Goal: Task Accomplishment & Management: Manage account settings

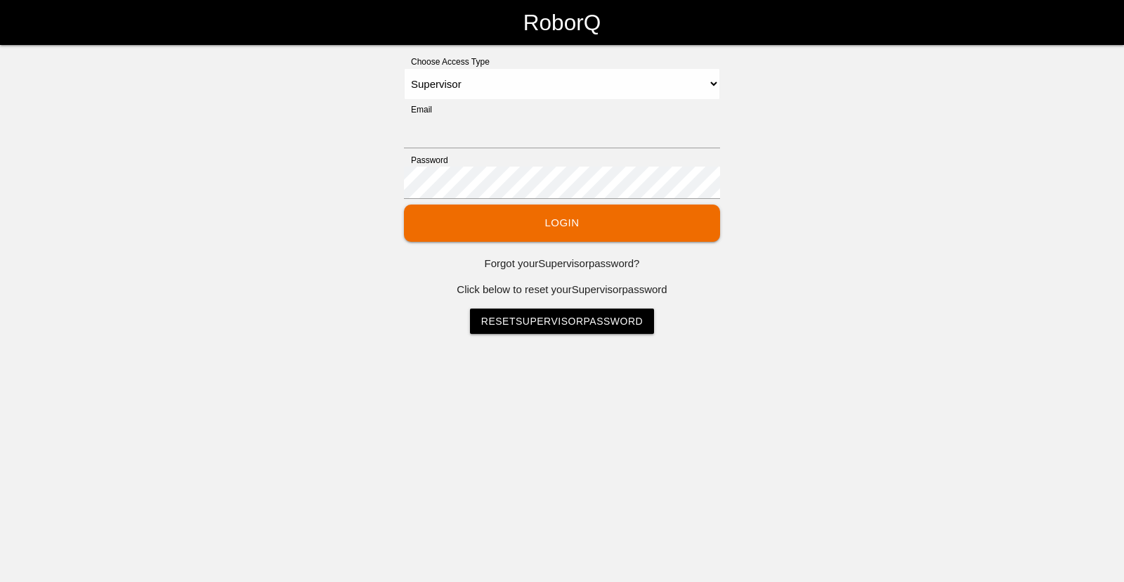
select select "Supervisor"
type input "[EMAIL_ADDRESS][DOMAIN_NAME]"
click at [515, 223] on button "Login" at bounding box center [562, 222] width 316 height 37
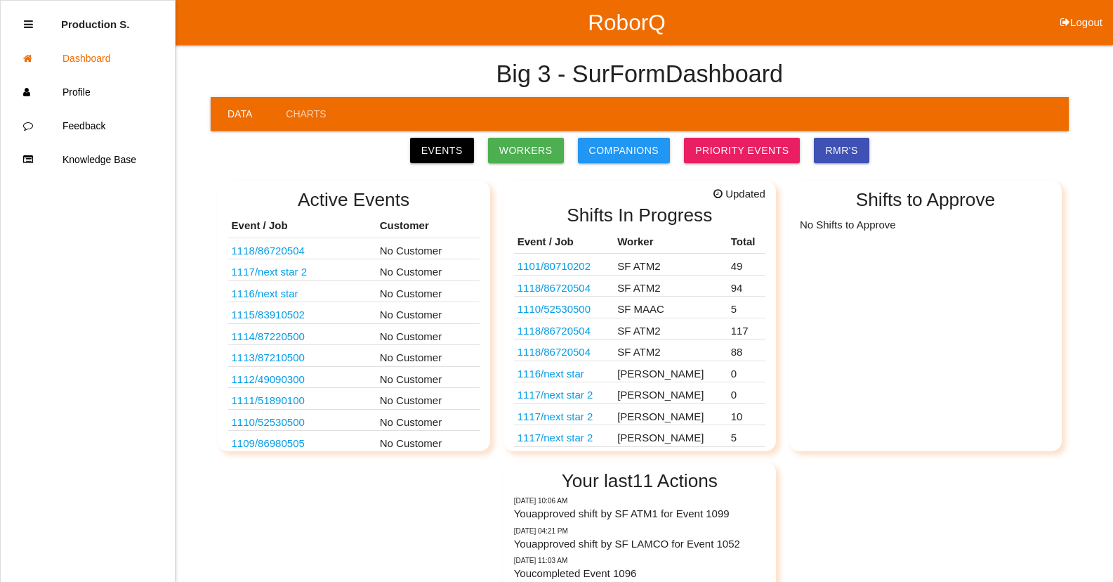
scroll to position [22, 0]
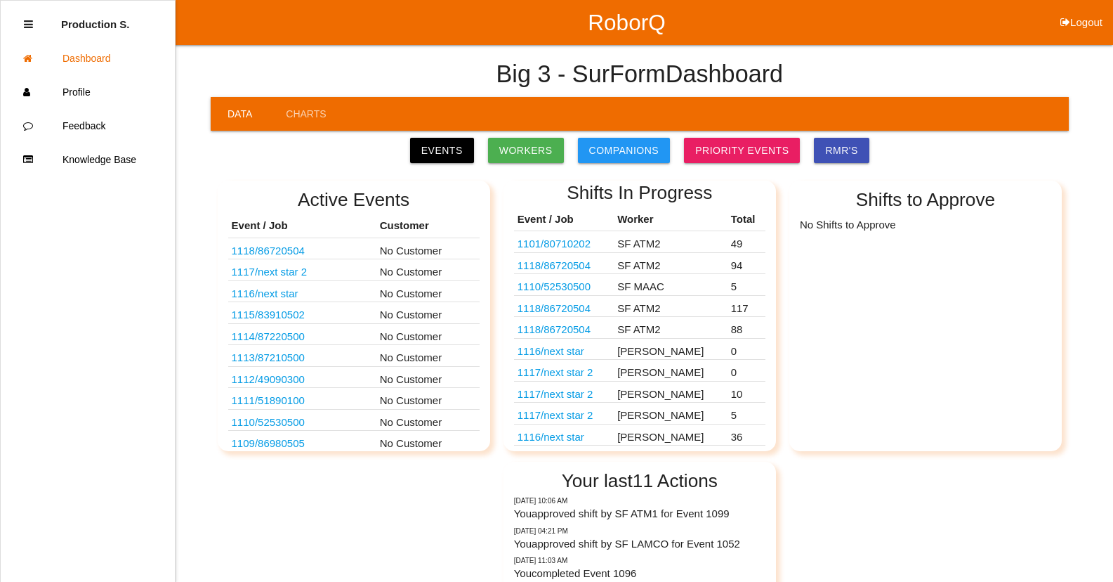
click at [568, 332] on link "1118 / 86720504" at bounding box center [554, 329] width 73 height 12
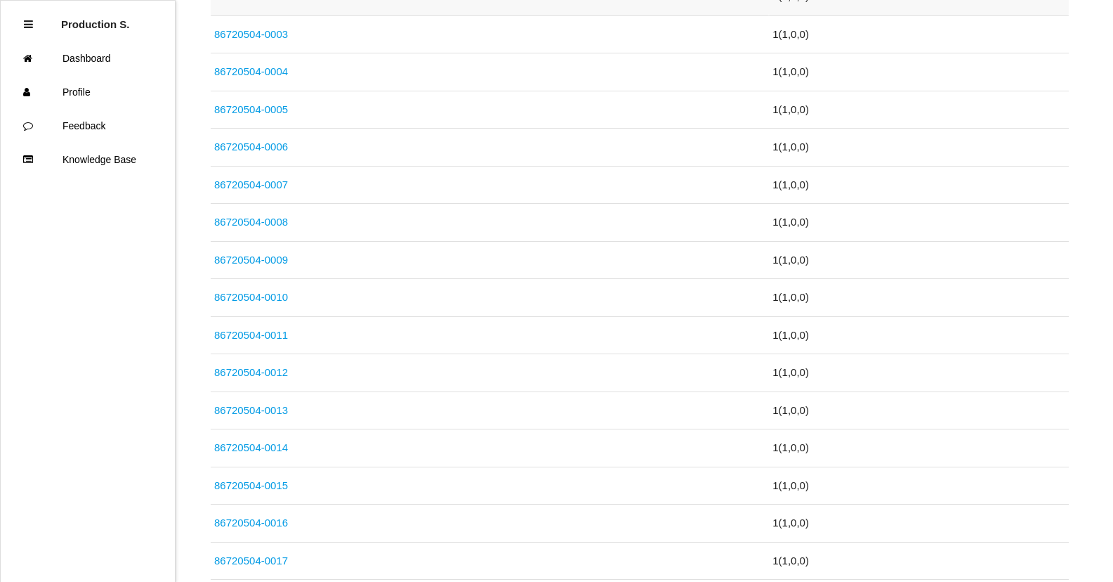
scroll to position [492, 0]
click at [262, 366] on link "86720504-0016" at bounding box center [251, 370] width 74 height 12
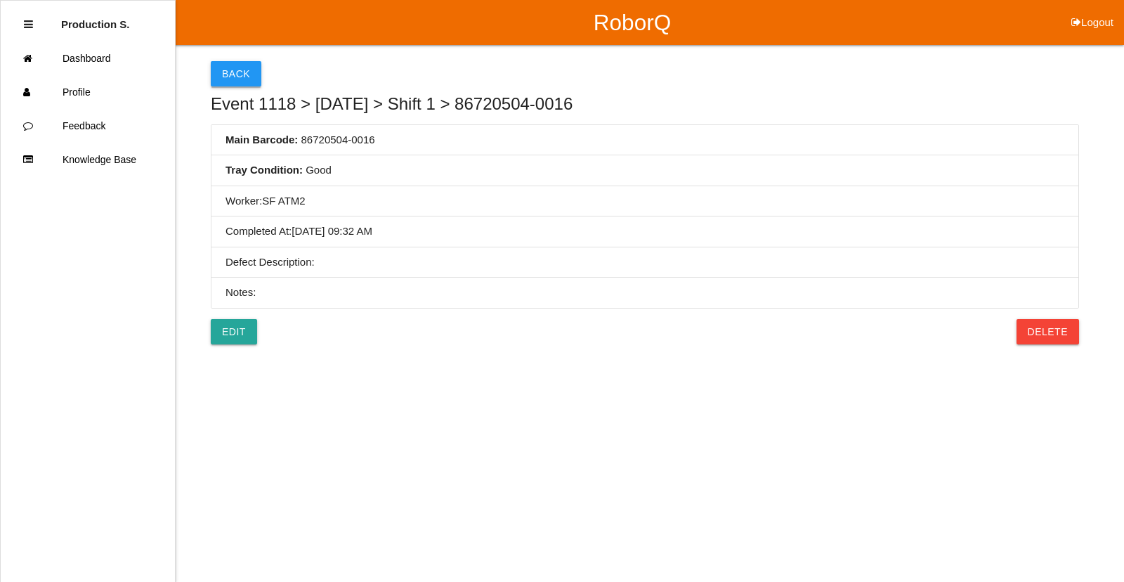
click at [240, 70] on button "Back" at bounding box center [236, 73] width 51 height 25
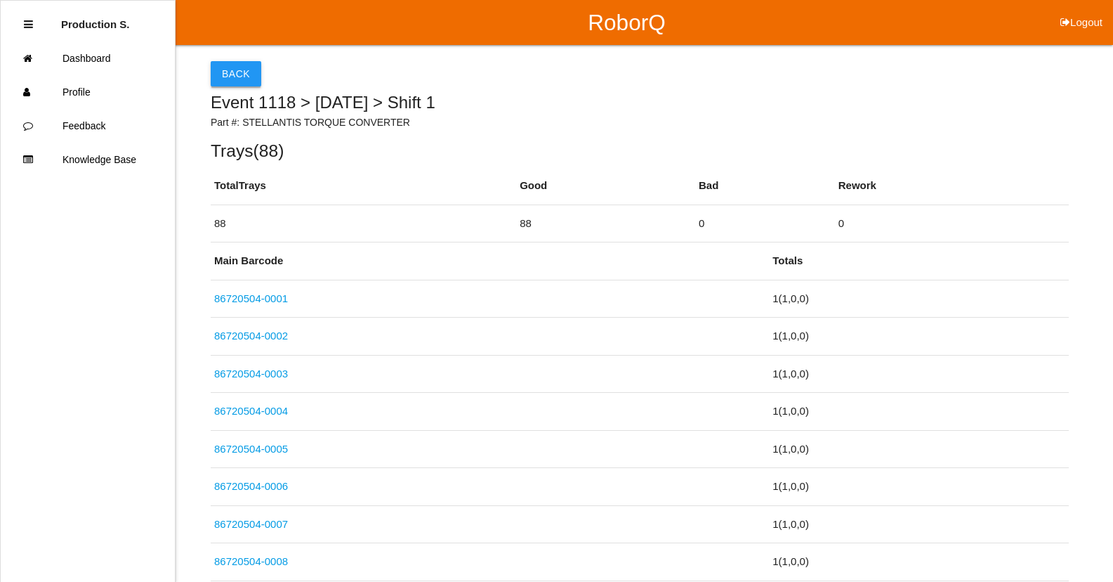
click at [241, 67] on button "Back" at bounding box center [236, 73] width 51 height 25
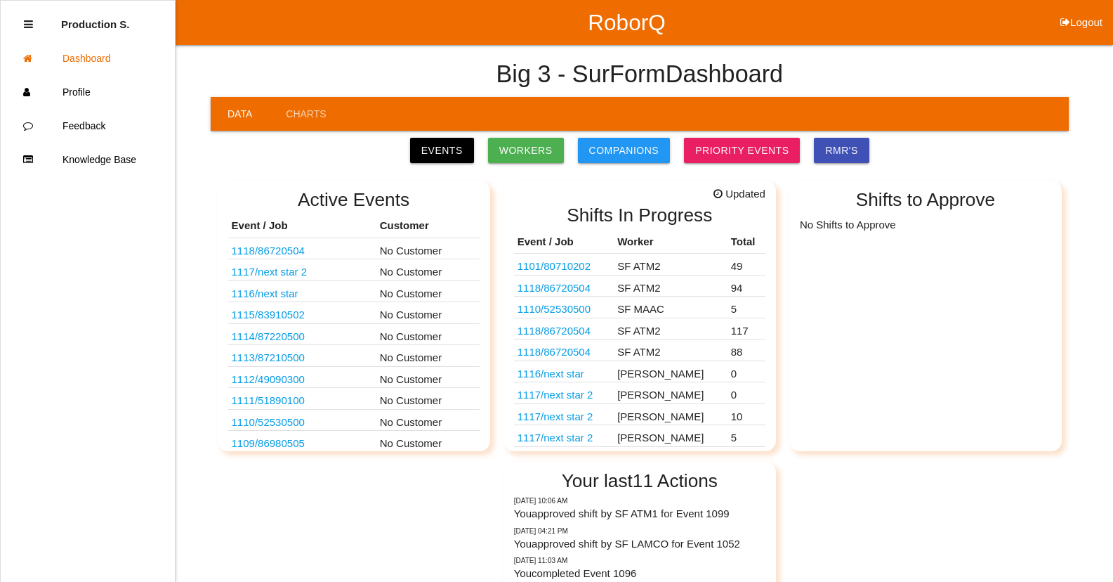
click at [556, 350] on link "1118 / 86720504" at bounding box center [554, 352] width 73 height 12
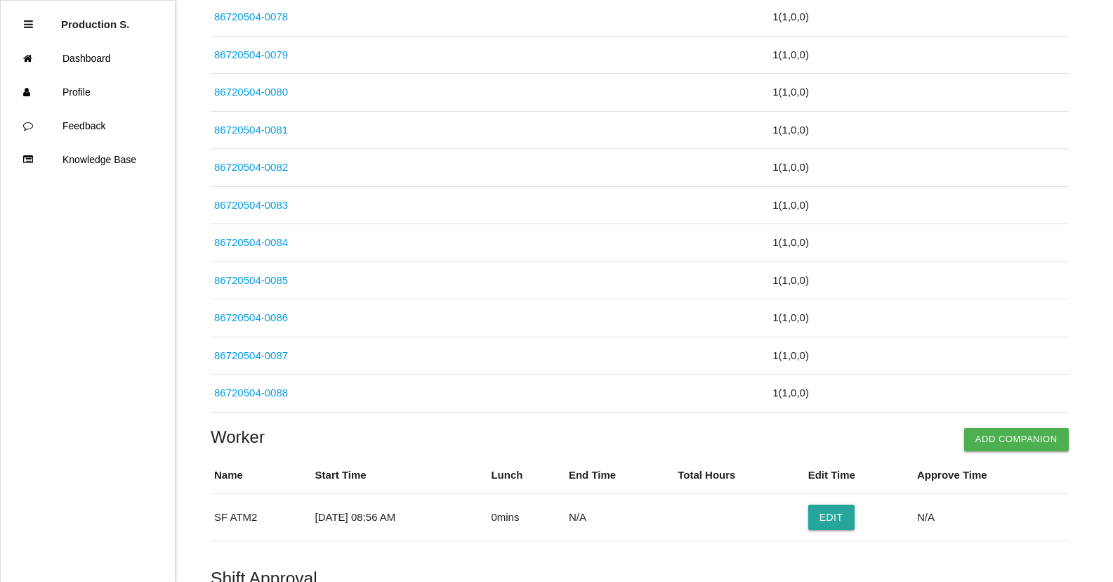
scroll to position [3277, 0]
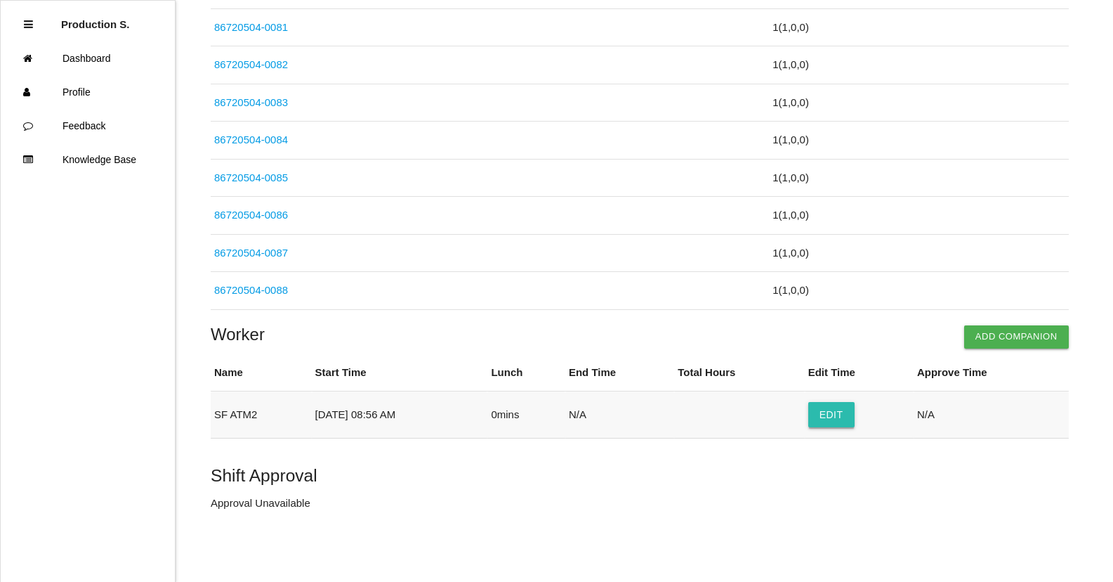
click at [826, 419] on button "Edit" at bounding box center [831, 414] width 46 height 25
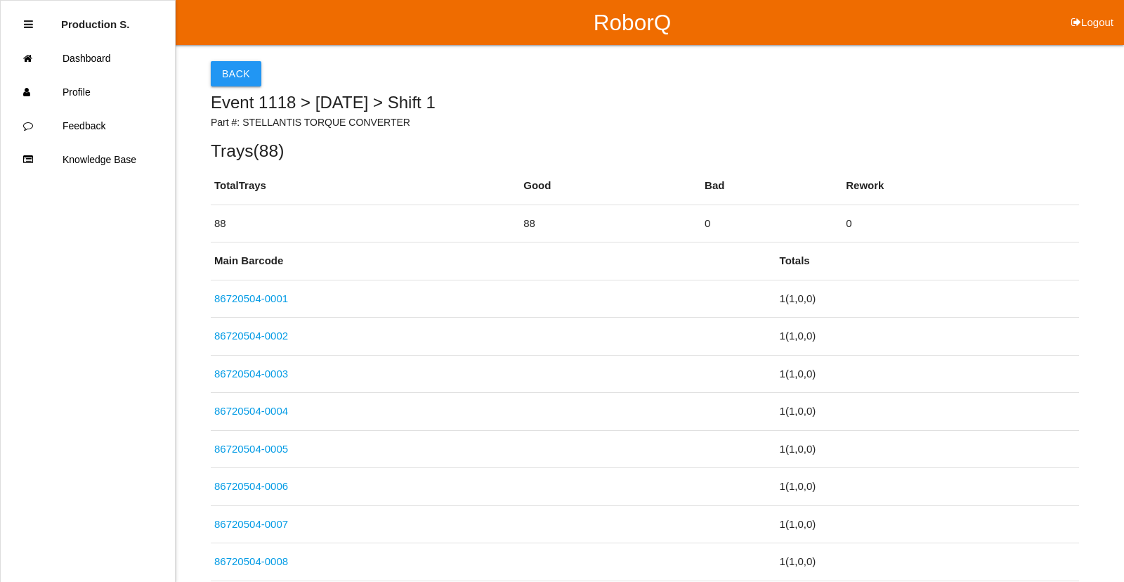
select select "8"
select select "56"
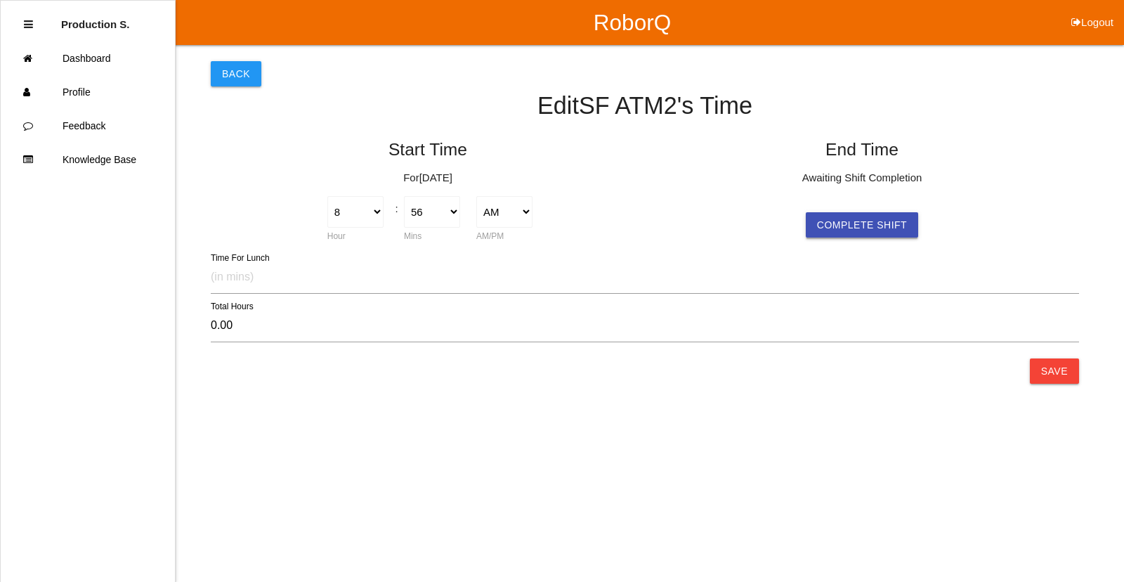
click at [831, 237] on button "Complete Shift" at bounding box center [862, 224] width 112 height 25
select select "8"
select select "56"
click at [1069, 372] on button "Save" at bounding box center [1054, 370] width 49 height 25
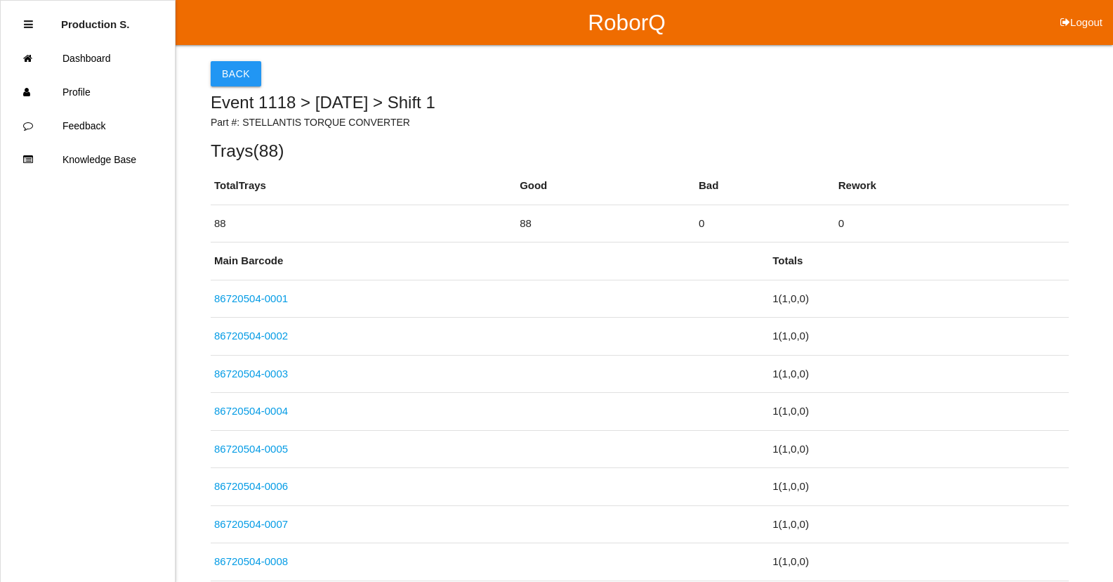
scroll to position [3277, 0]
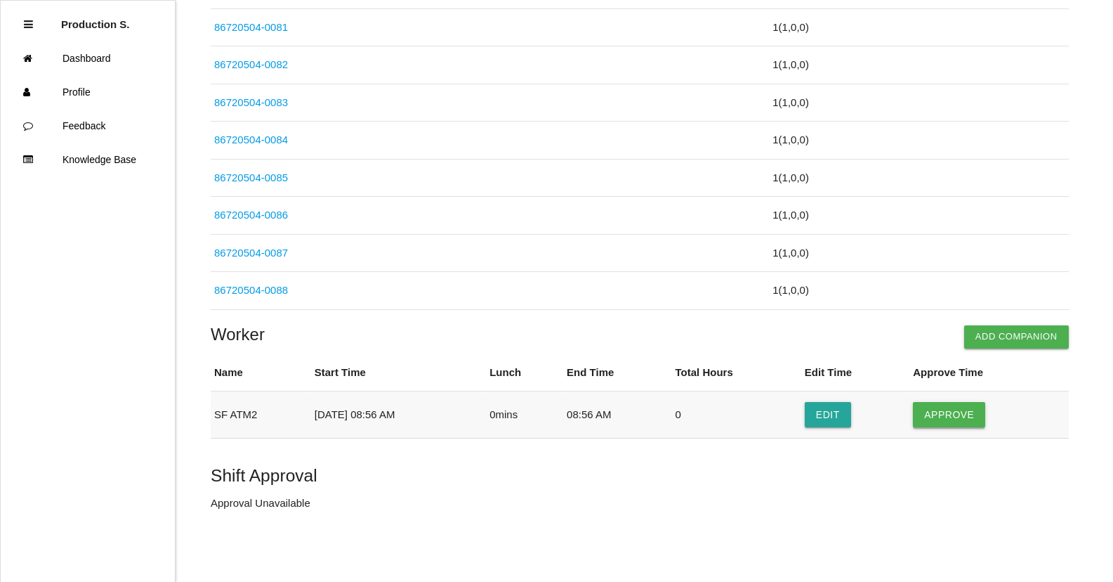
click at [939, 419] on button "Approve" at bounding box center [949, 414] width 72 height 25
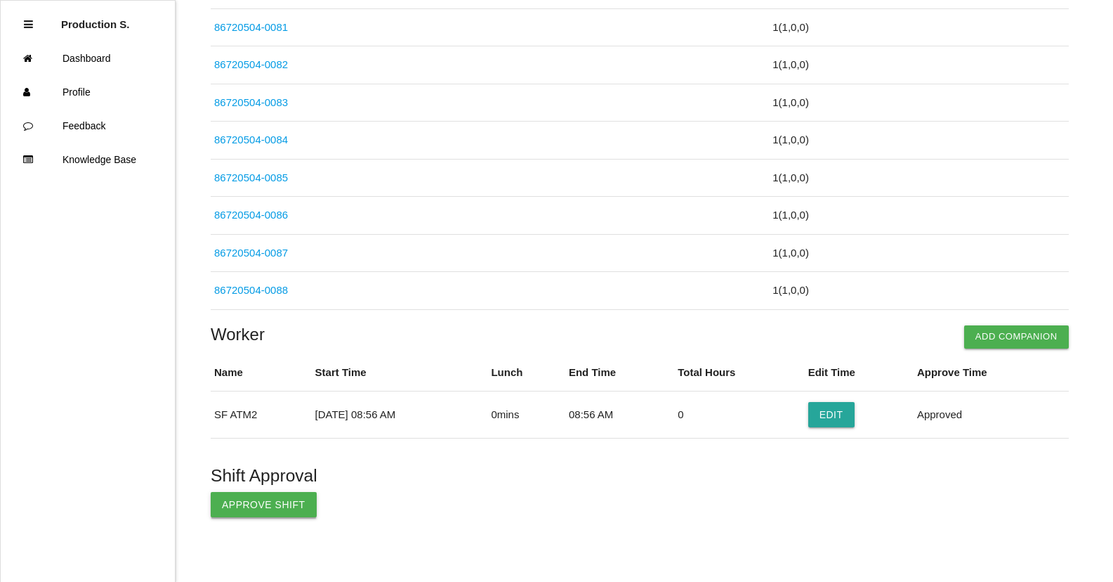
click at [276, 513] on button "Approve Shift" at bounding box center [264, 504] width 106 height 25
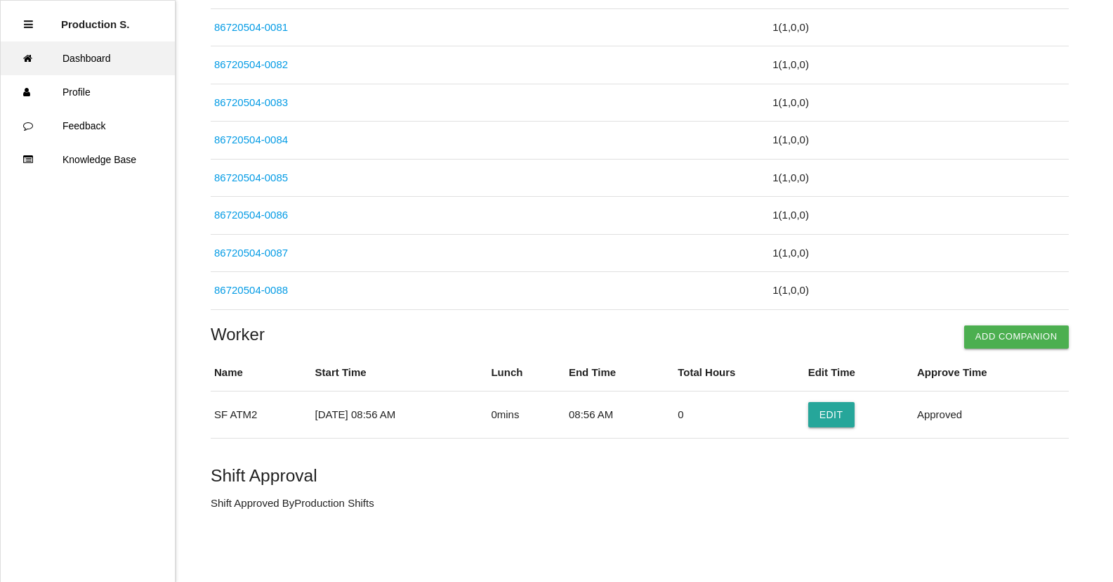
click at [82, 57] on link "Dashboard" at bounding box center [88, 58] width 174 height 34
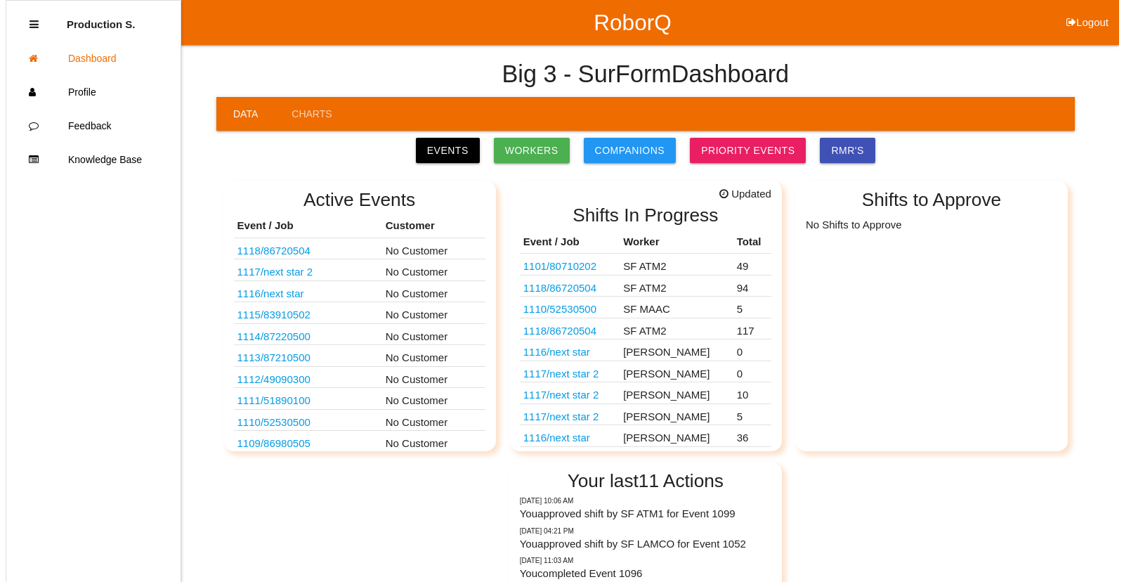
scroll to position [1, 0]
click at [589, 329] on link "1118 / 86720504" at bounding box center [554, 330] width 73 height 12
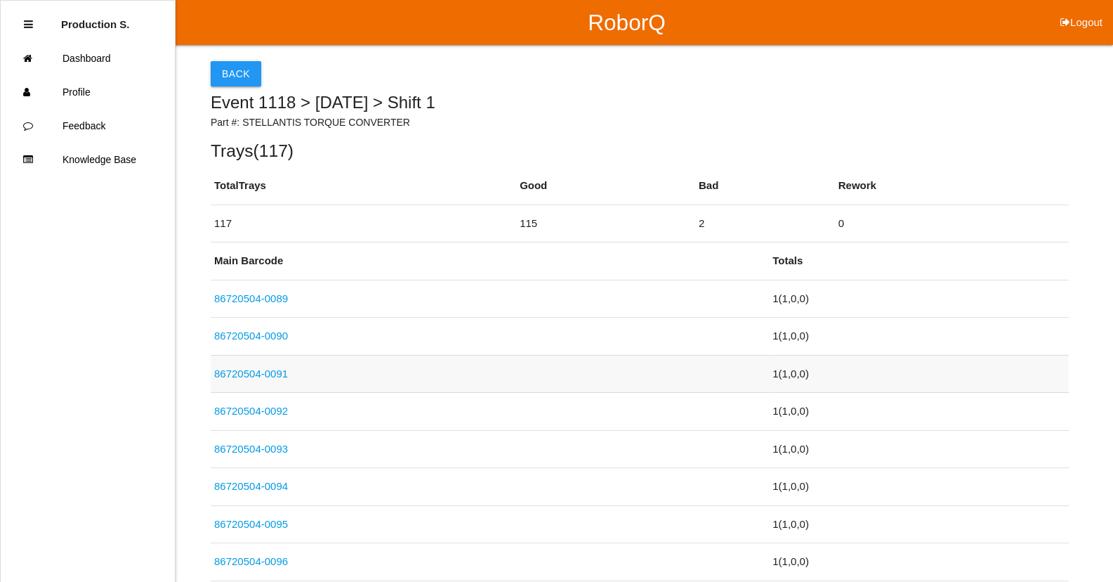
click at [277, 378] on link "86720504-0091" at bounding box center [251, 373] width 74 height 12
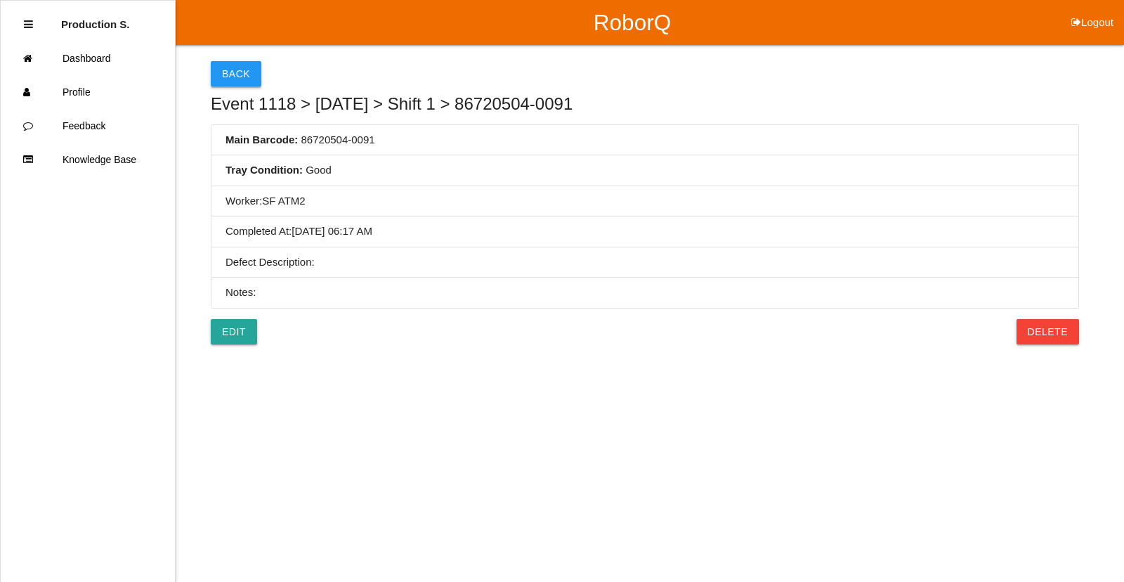
click at [244, 81] on button "Back" at bounding box center [236, 73] width 51 height 25
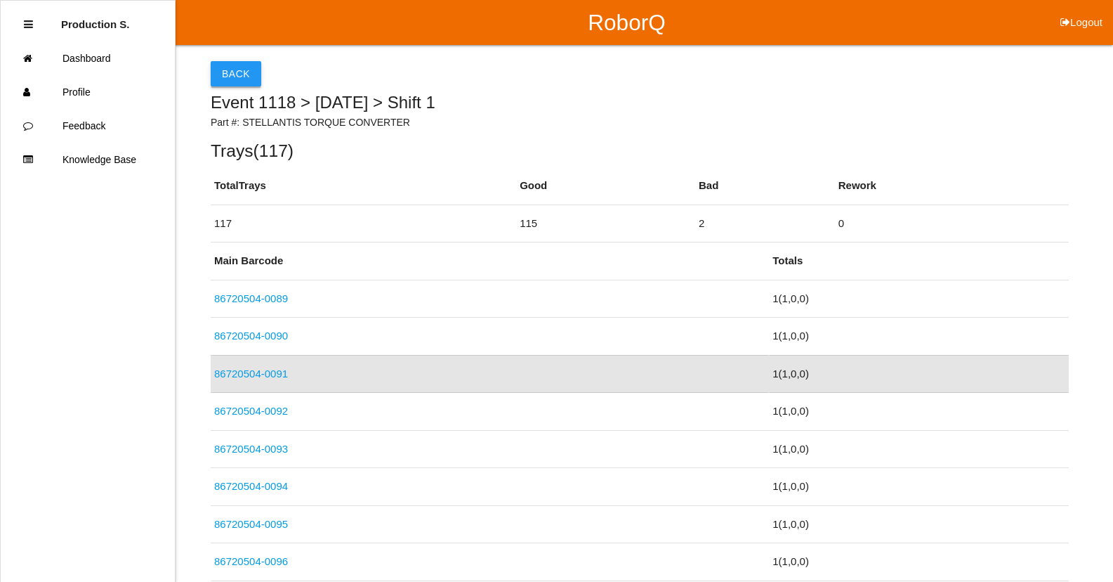
click at [230, 72] on button "Back" at bounding box center [236, 73] width 51 height 25
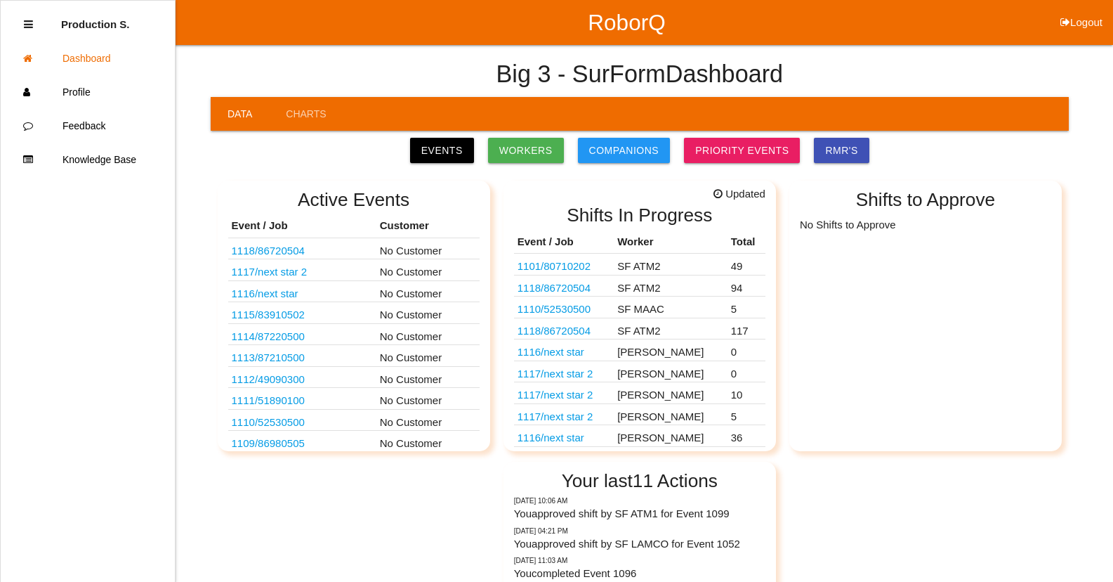
click at [589, 333] on link "1118 / 86720504" at bounding box center [554, 331] width 73 height 12
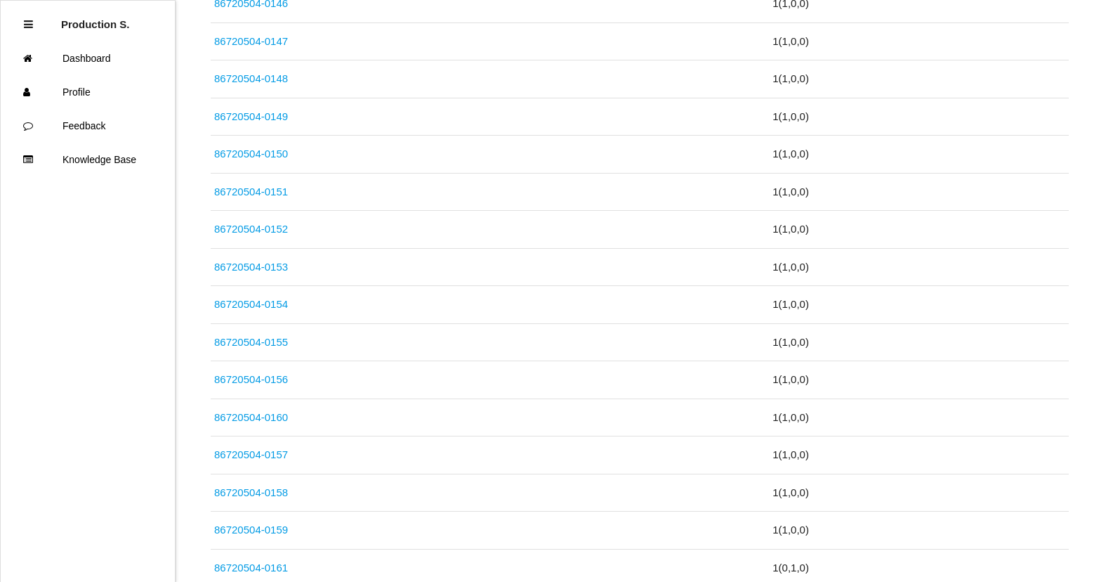
scroll to position [4367, 0]
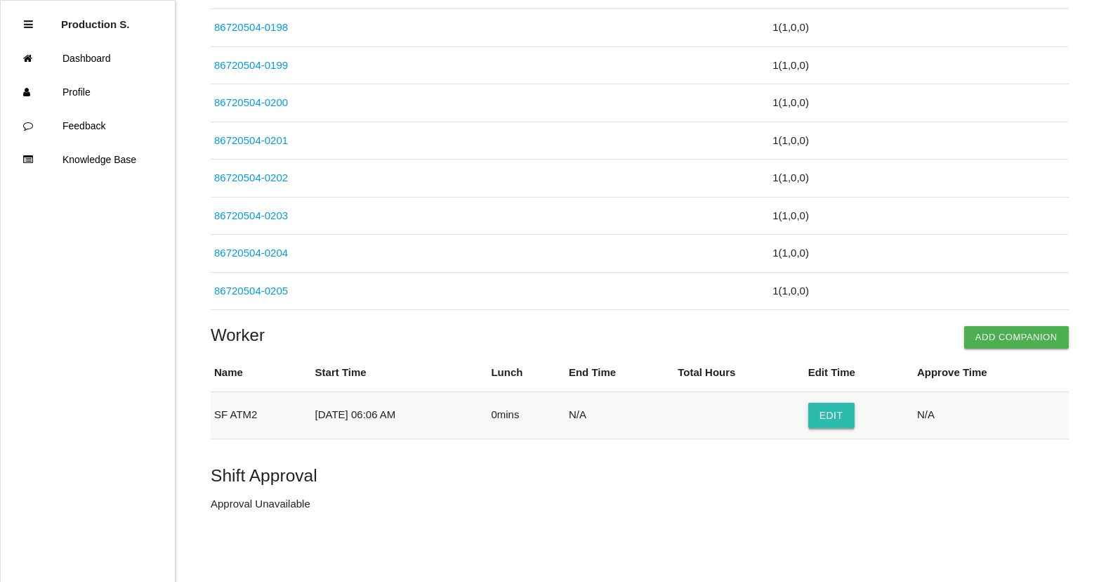
click at [842, 417] on button "Edit" at bounding box center [831, 414] width 46 height 25
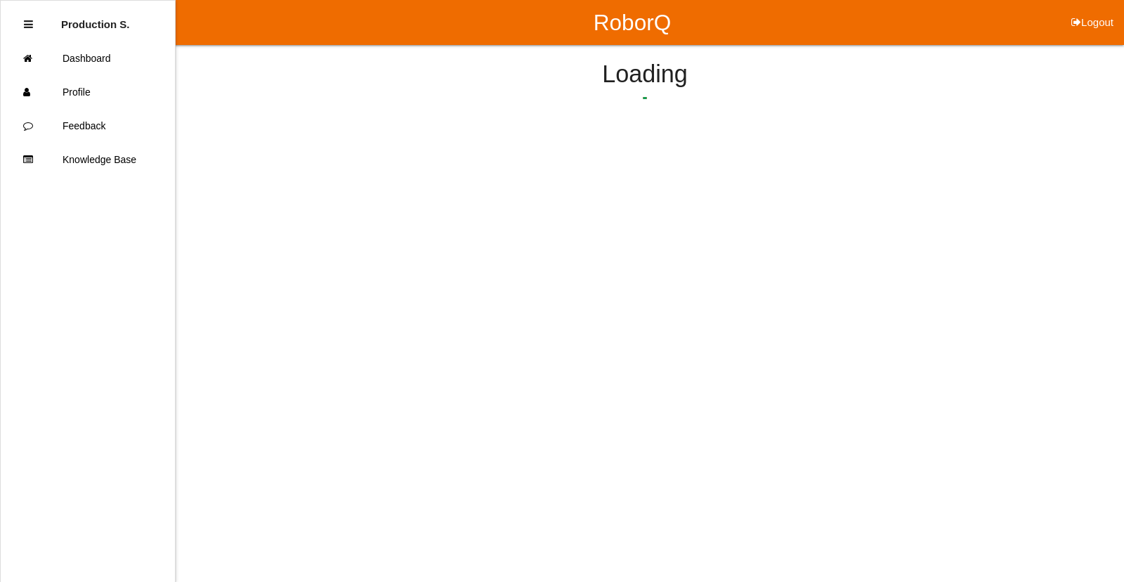
select select "6"
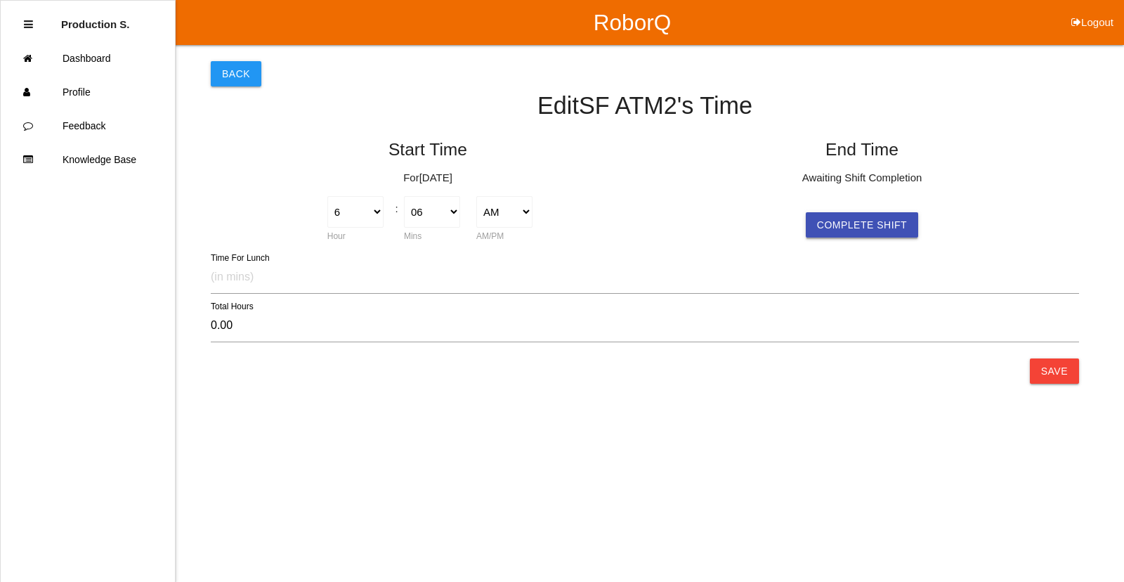
click at [847, 216] on button "Complete Shift" at bounding box center [862, 224] width 112 height 25
select select "6"
click at [1066, 365] on button "Save" at bounding box center [1054, 370] width 49 height 25
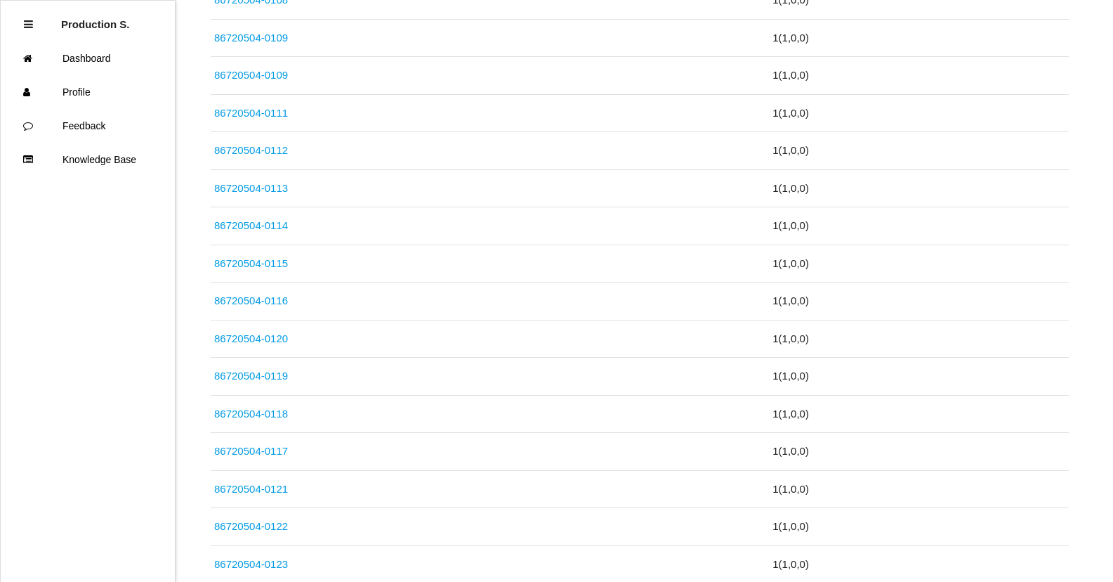
scroll to position [4367, 0]
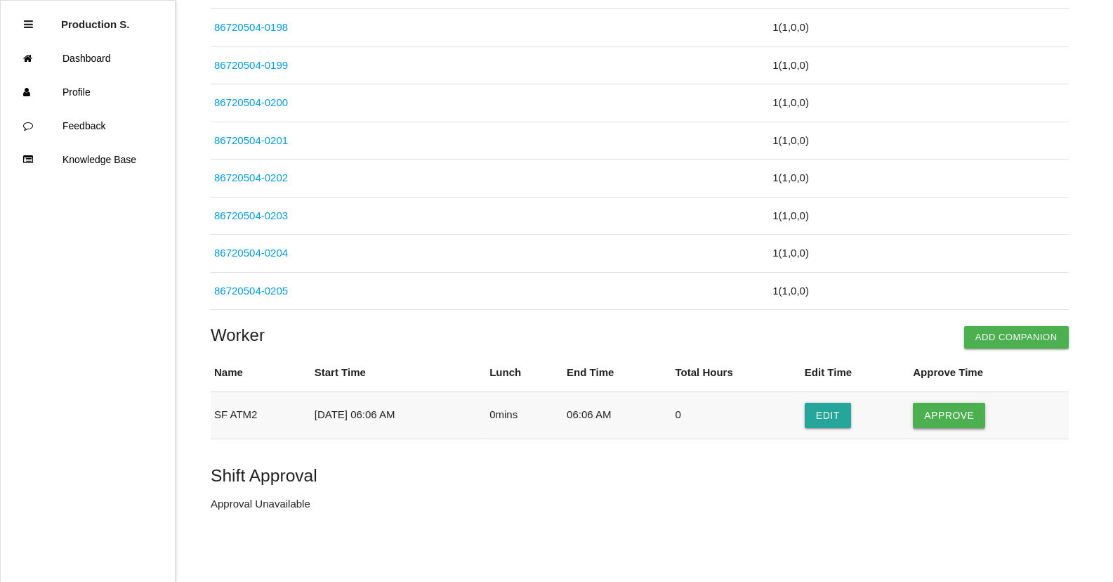
click at [965, 410] on button "Approve" at bounding box center [949, 414] width 72 height 25
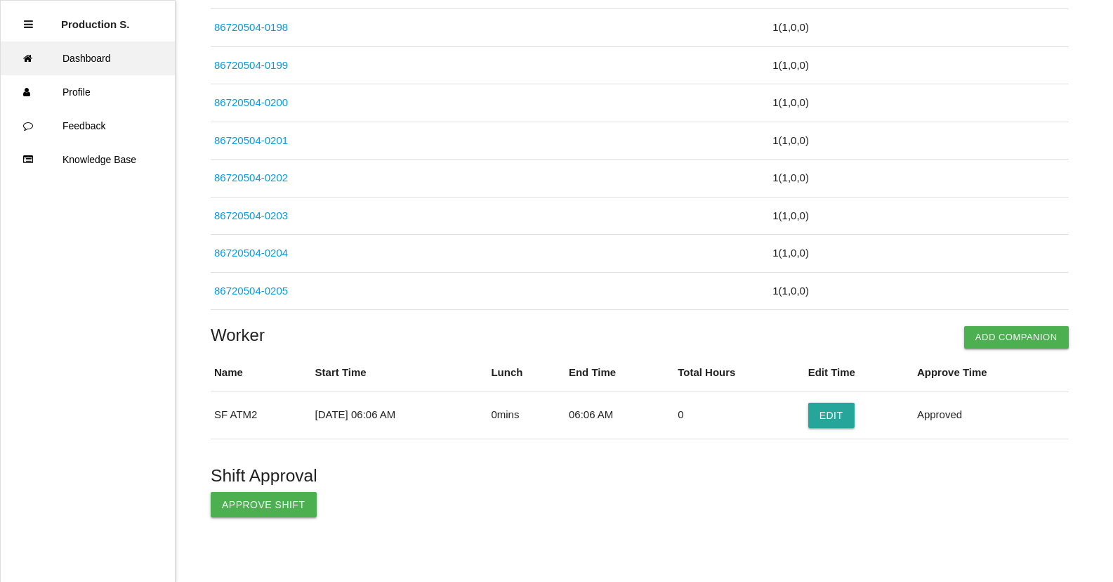
click at [120, 44] on link "Dashboard" at bounding box center [88, 58] width 174 height 34
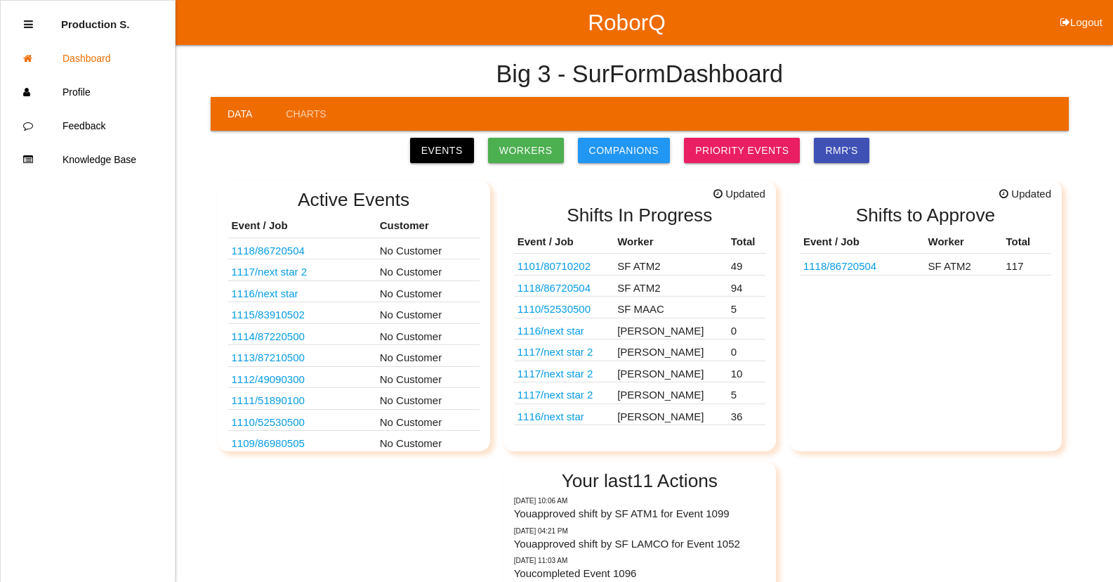
click at [579, 315] on link "1110 / 52530500" at bounding box center [554, 309] width 73 height 12
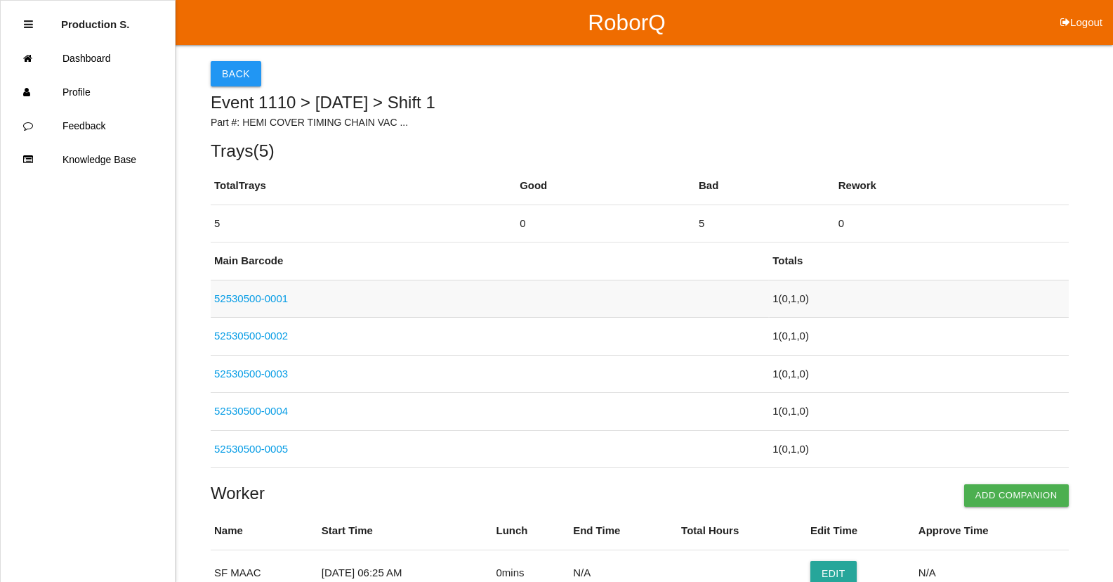
click at [268, 299] on link "52530500-0001" at bounding box center [251, 298] width 74 height 12
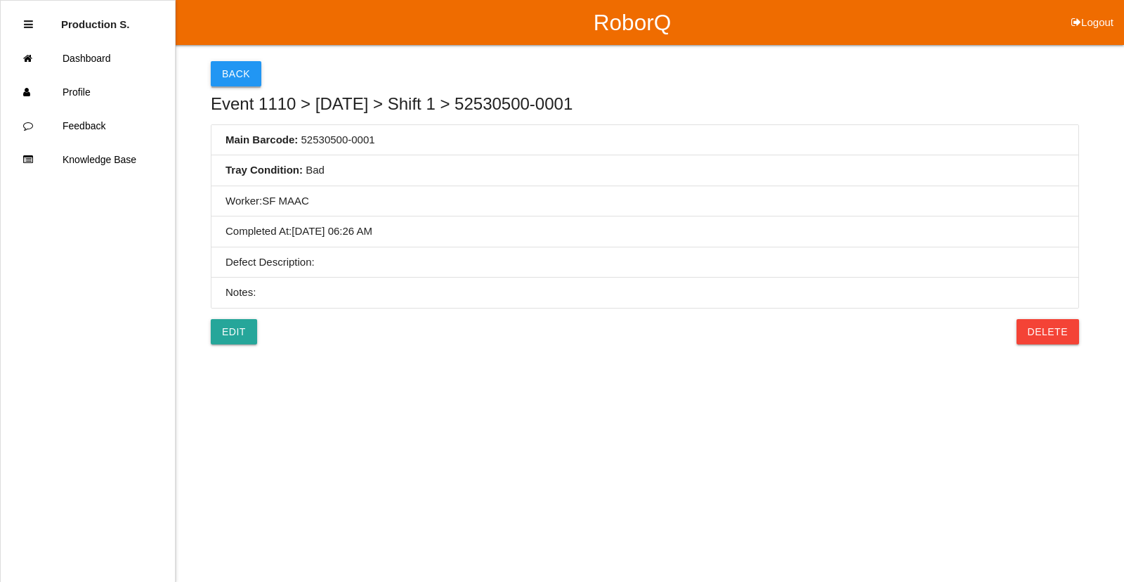
click at [246, 73] on button "Back" at bounding box center [236, 73] width 51 height 25
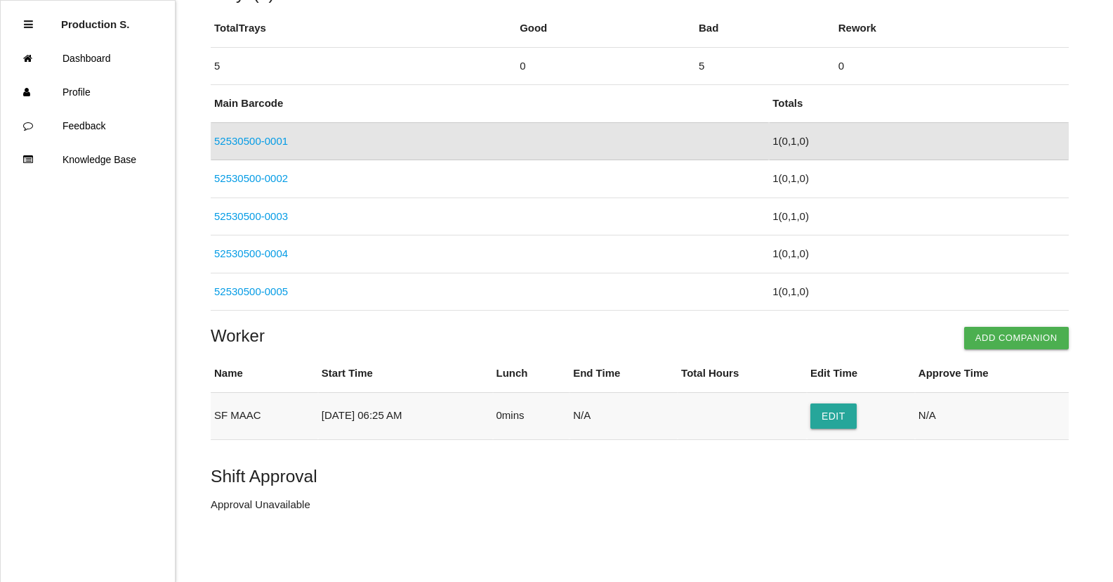
scroll to position [158, 0]
click at [857, 420] on button "Edit" at bounding box center [834, 414] width 46 height 25
select select "6"
select select "25"
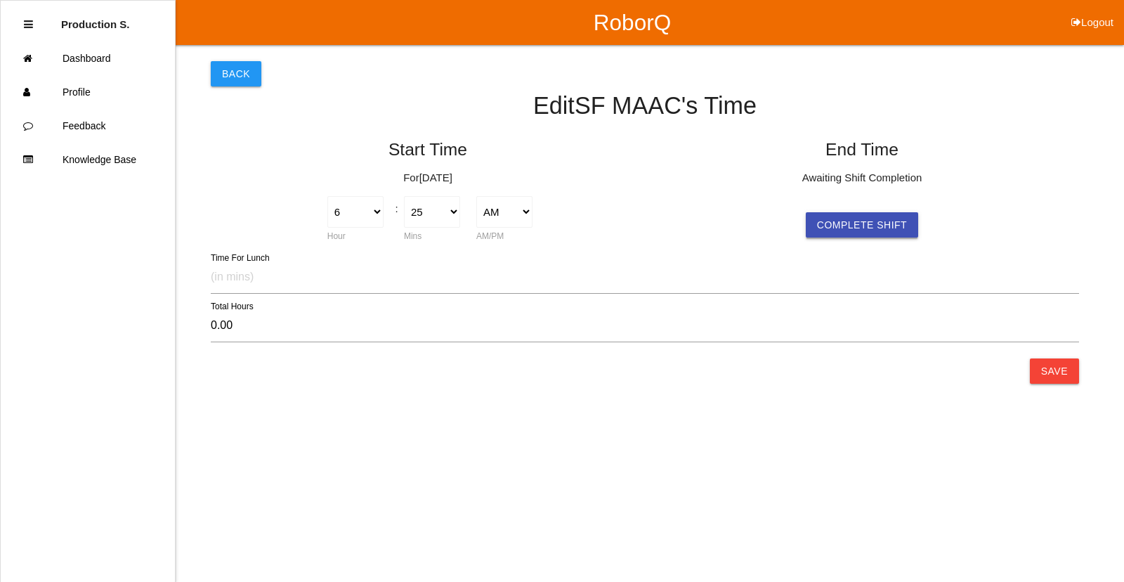
click at [854, 226] on button "Complete Shift" at bounding box center [862, 224] width 112 height 25
select select "6"
select select "25"
click at [1066, 379] on button "Save" at bounding box center [1054, 370] width 49 height 25
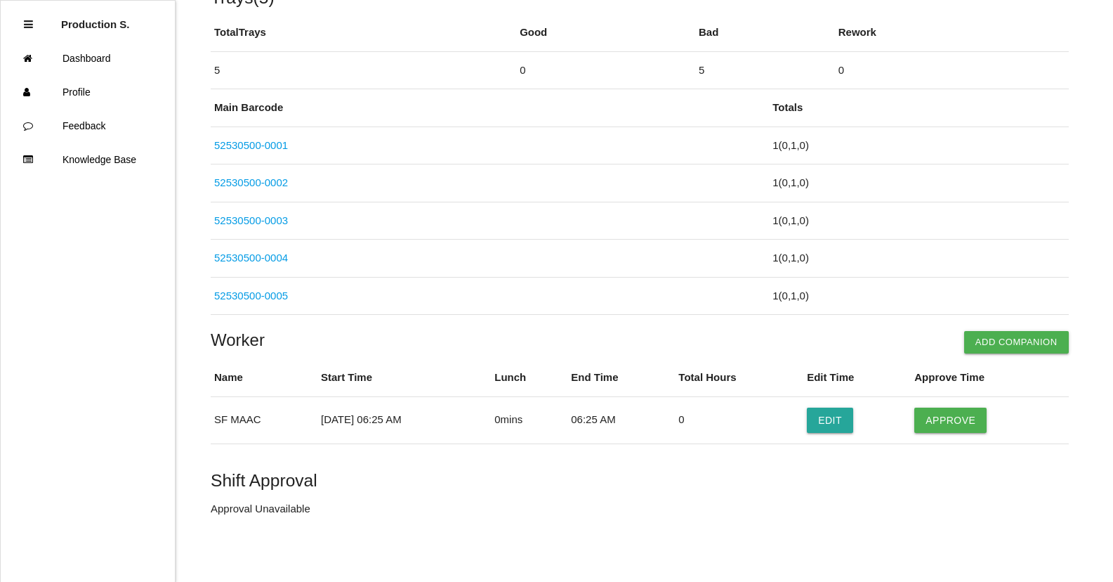
scroll to position [158, 0]
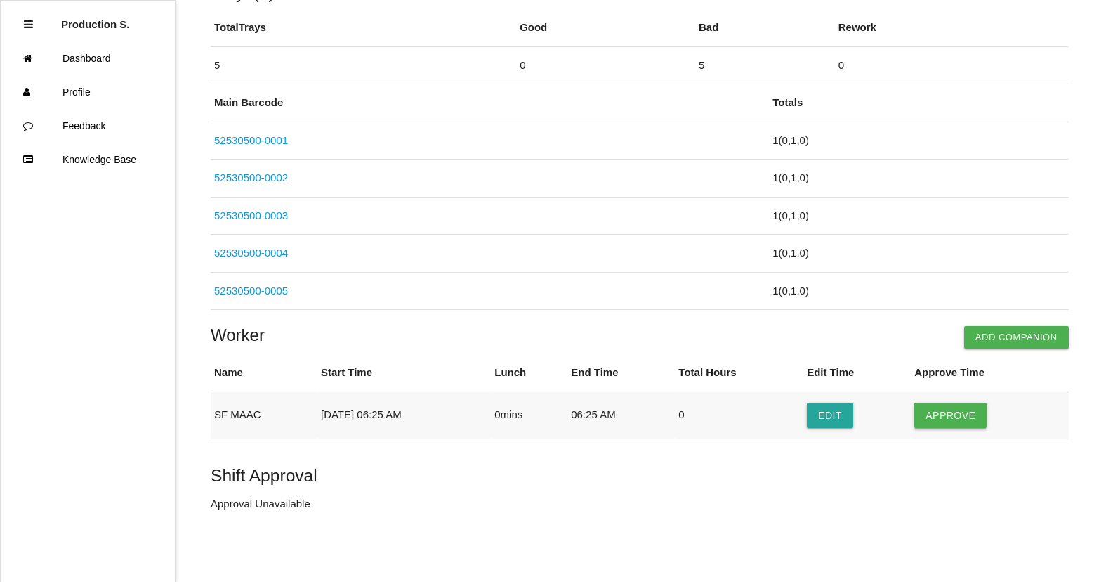
click at [966, 414] on button "Approve" at bounding box center [951, 414] width 72 height 25
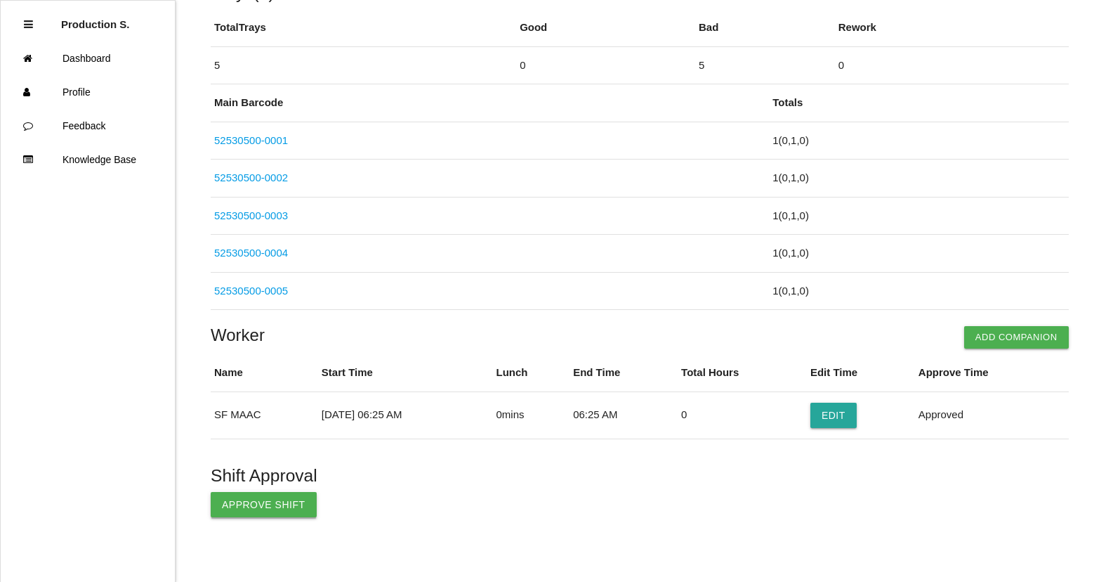
click at [282, 513] on button "Approve Shift" at bounding box center [264, 504] width 106 height 25
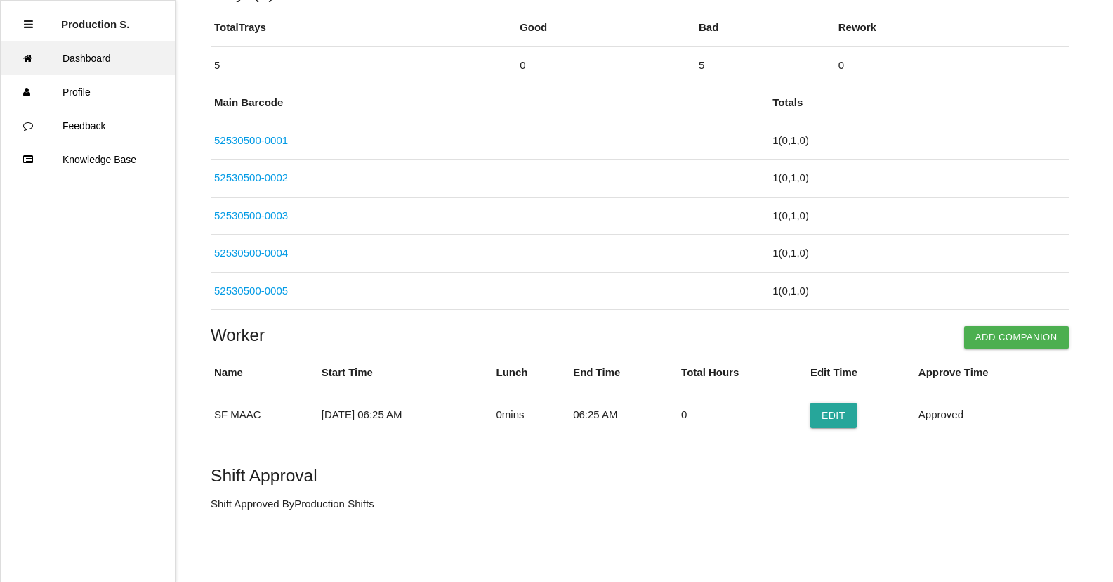
click at [123, 67] on link "Dashboard" at bounding box center [88, 58] width 174 height 34
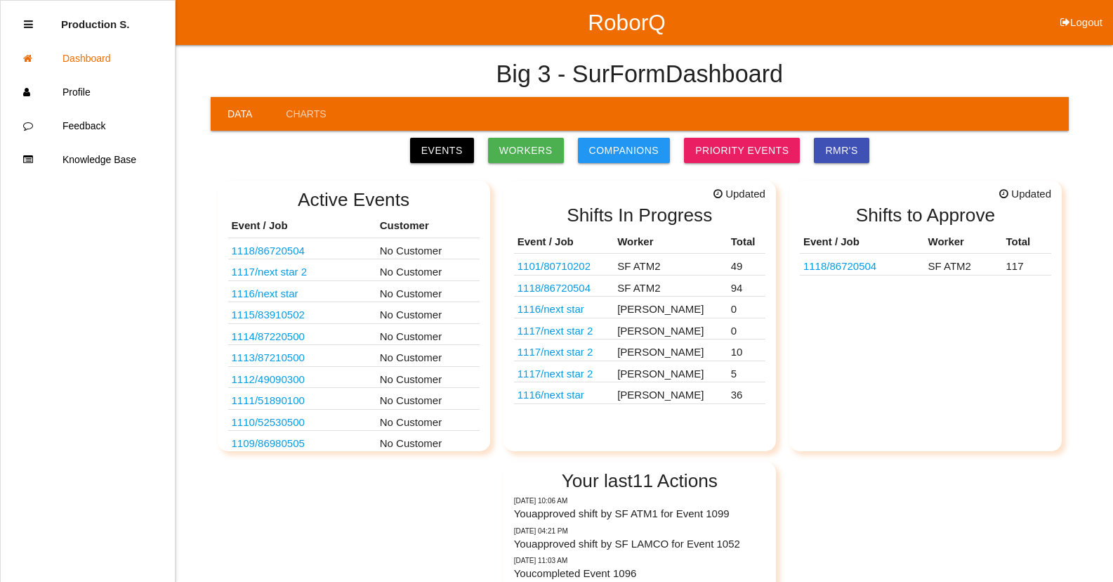
click at [859, 263] on link "1118 / 86720504" at bounding box center [840, 266] width 73 height 12
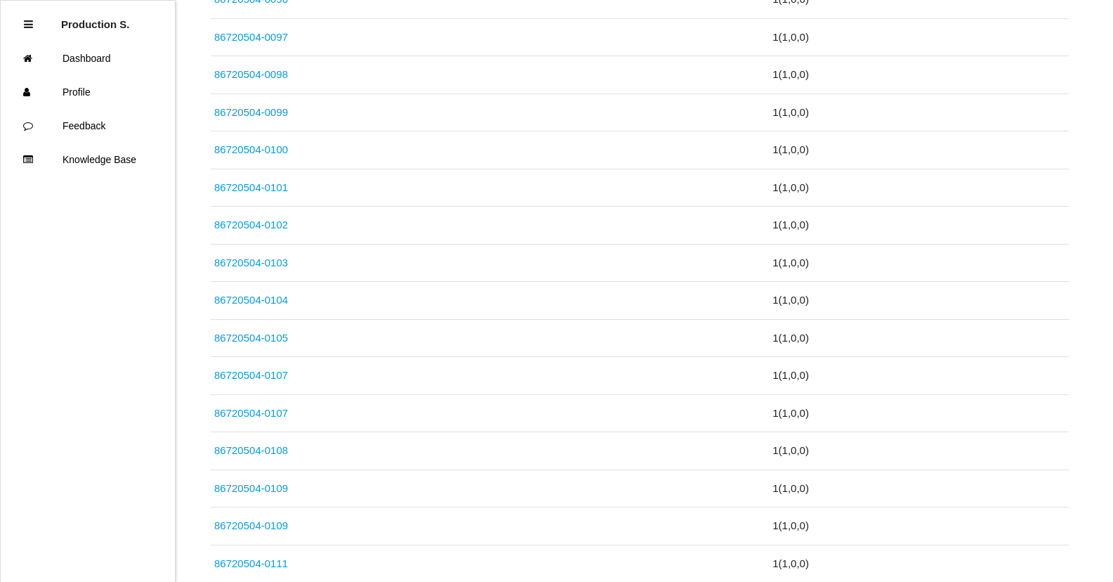
scroll to position [4372, 0]
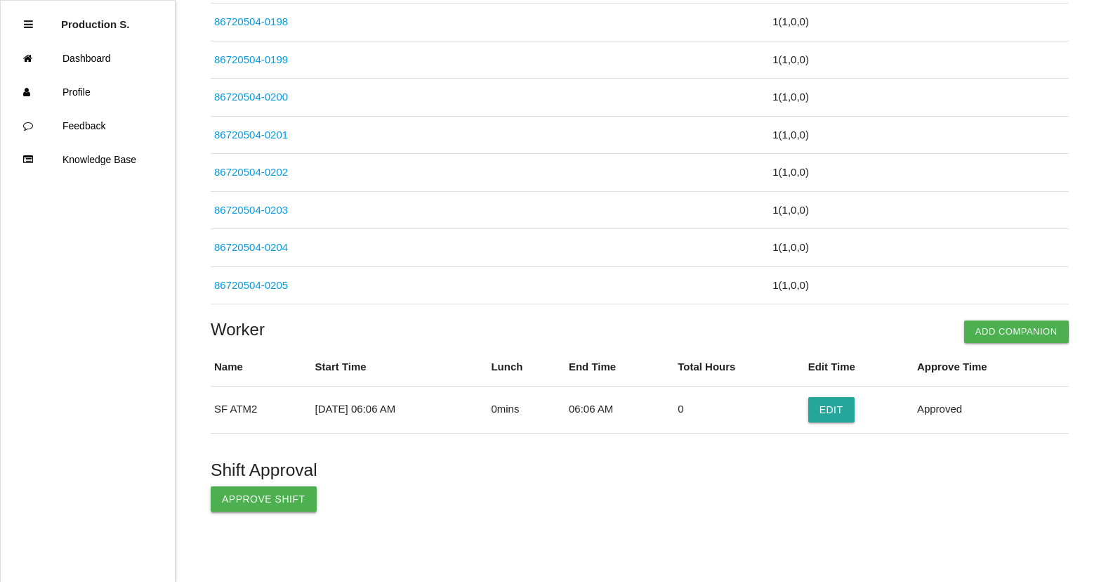
click at [272, 499] on button "Approve Shift" at bounding box center [264, 498] width 106 height 25
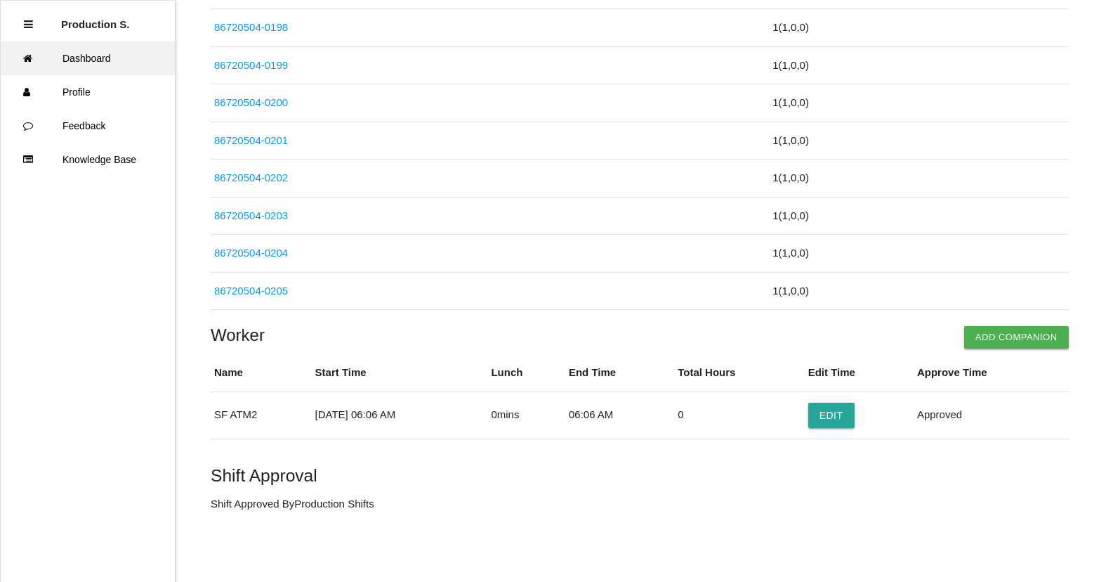
click at [95, 61] on link "Dashboard" at bounding box center [88, 58] width 174 height 34
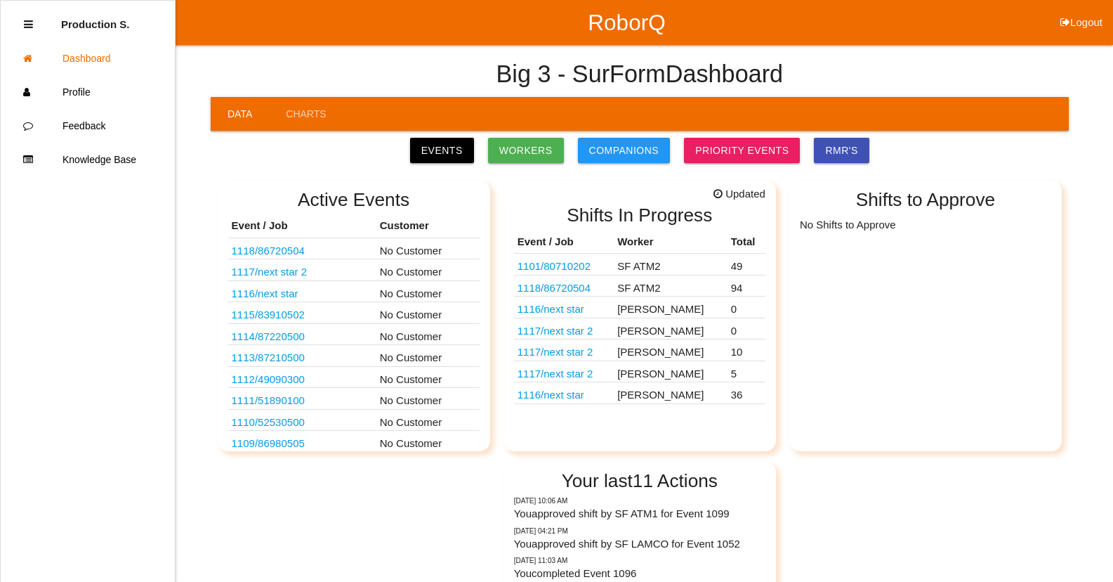
click at [582, 288] on link "1118 / 86720504" at bounding box center [554, 288] width 73 height 12
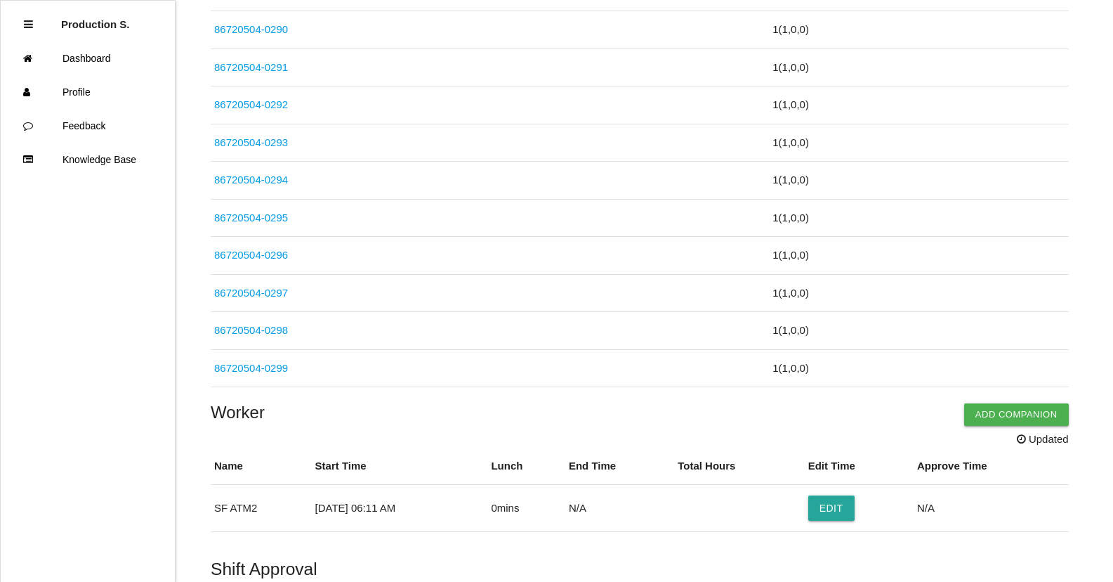
scroll to position [3535, 0]
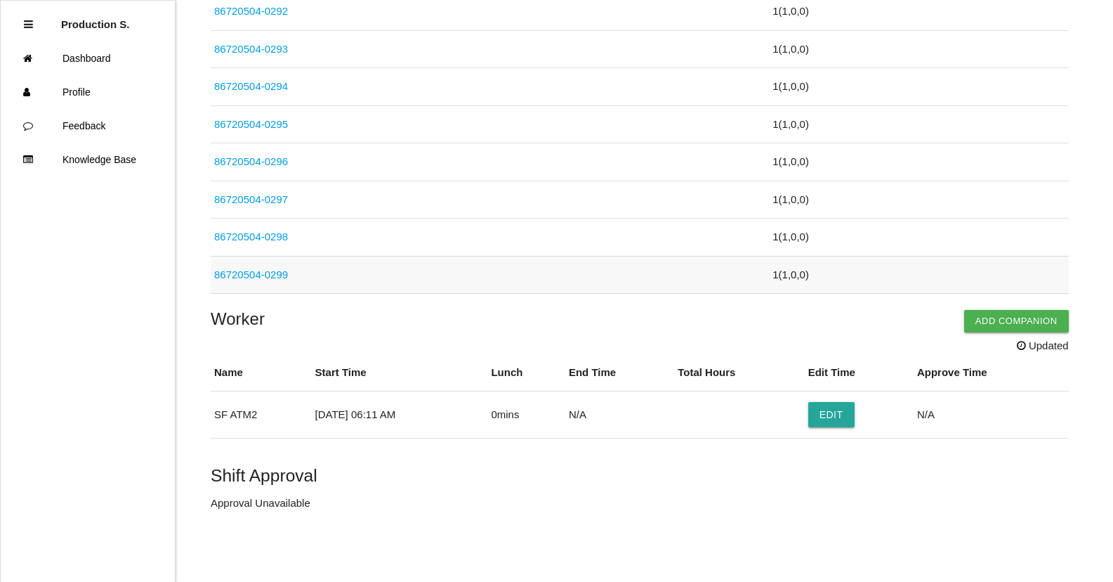
click at [271, 277] on link "86720504-0299" at bounding box center [251, 274] width 74 height 12
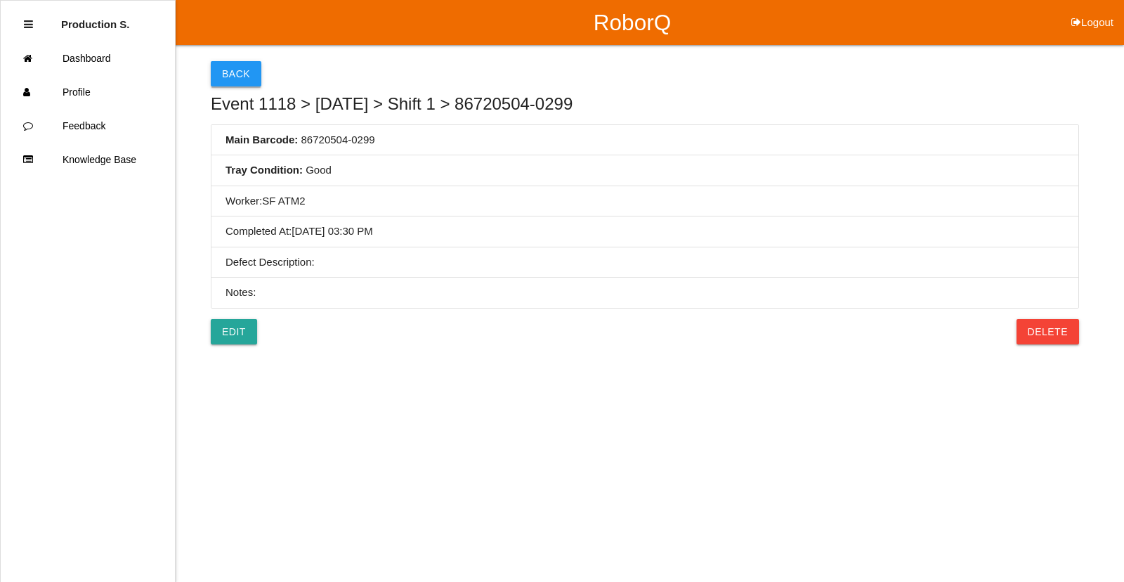
click at [249, 65] on button "Back" at bounding box center [236, 73] width 51 height 25
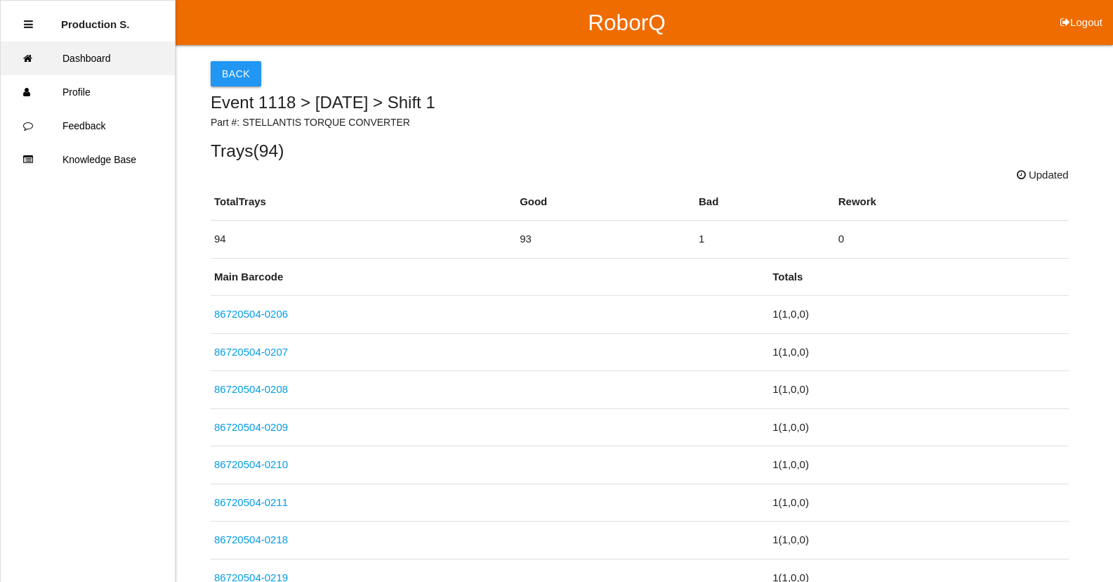
click at [96, 46] on link "Dashboard" at bounding box center [88, 58] width 174 height 34
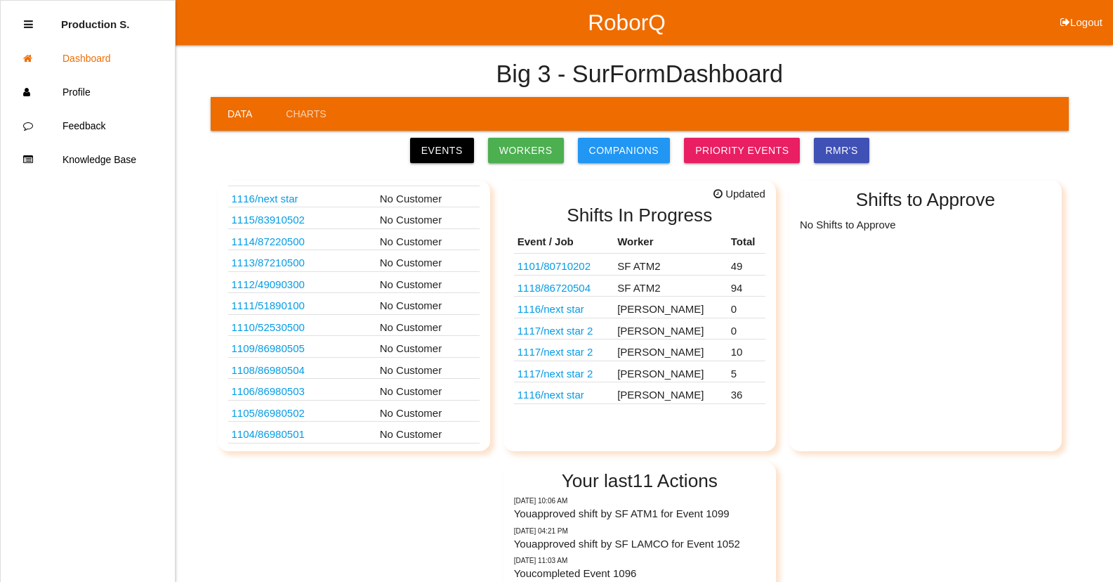
scroll to position [140, 0]
